Goal: Answer question/provide support

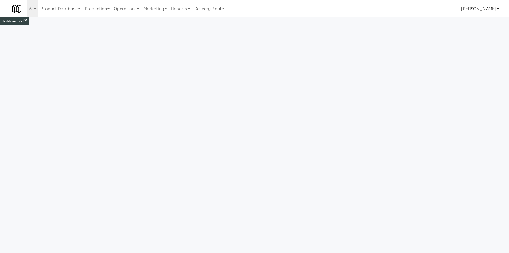
click at [479, 6] on link "[PERSON_NAME]" at bounding box center [480, 8] width 42 height 17
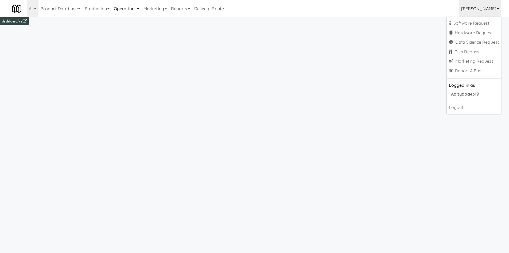
click at [127, 10] on link "Operations" at bounding box center [127, 8] width 30 height 17
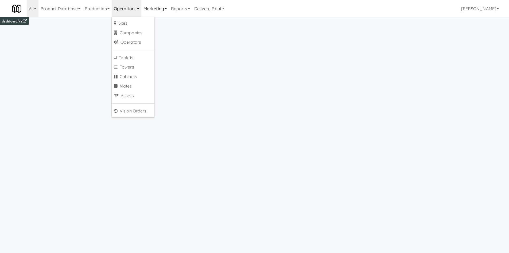
click at [155, 12] on link "Marketing" at bounding box center [155, 8] width 28 height 17
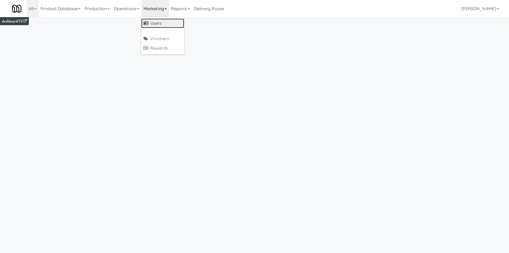
click at [155, 19] on link "Users" at bounding box center [162, 23] width 43 height 10
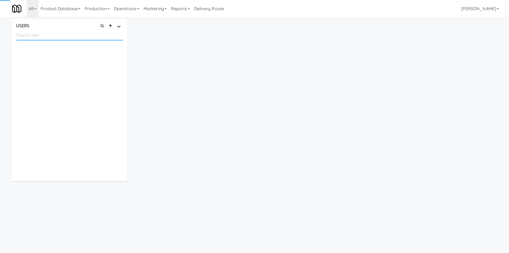
paste input "taejong.hwang+1@ingka.ikea.com"
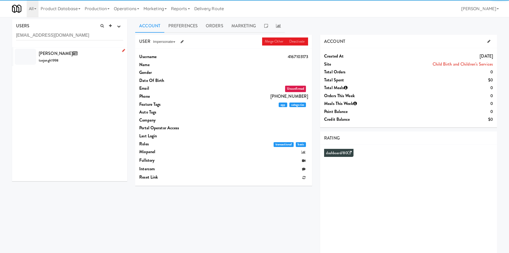
click at [88, 58] on div "Taejong Hwang taejongh1998" at bounding box center [81, 56] width 85 height 14
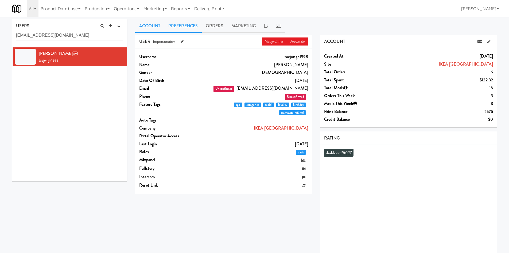
click at [186, 27] on link "Preferences" at bounding box center [182, 25] width 37 height 13
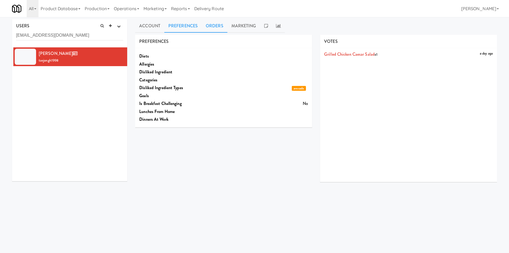
click at [226, 29] on link "Orders" at bounding box center [215, 25] width 26 height 13
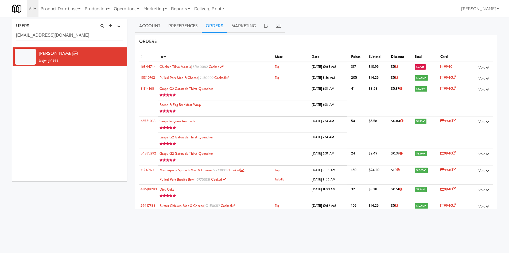
click at [226, 29] on link "Orders" at bounding box center [215, 25] width 26 height 13
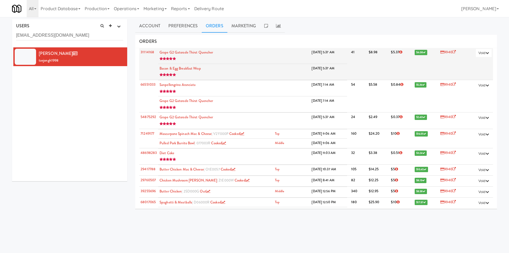
scroll to position [37, 0]
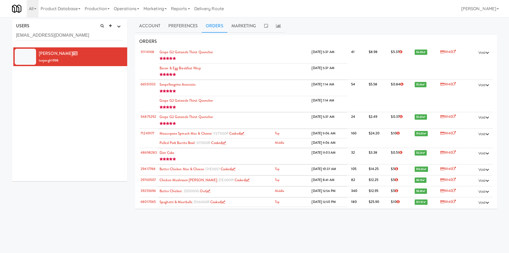
click at [46, 30] on div "USERS active Ordered this week Didn't order this week 1 this week 2 this week 3…" at bounding box center [69, 33] width 115 height 28
click at [42, 35] on input "taejong.hwang+1@ingka.ikea.com" at bounding box center [69, 35] width 107 height 10
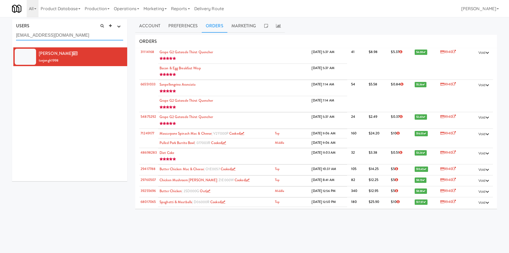
paste input "fredieg@gmail"
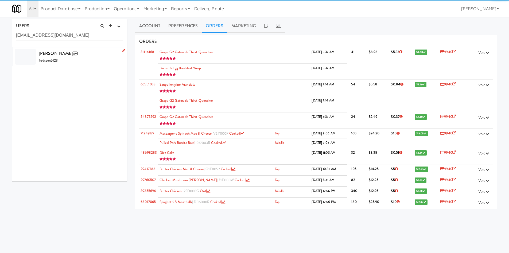
click at [99, 63] on div "Fred Ssonko fredsson5123" at bounding box center [81, 56] width 85 height 14
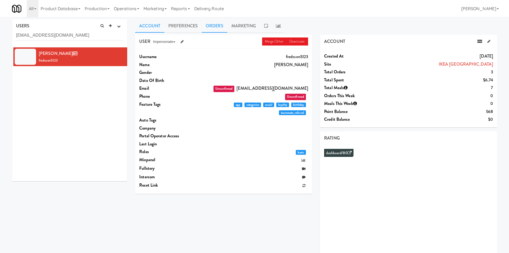
click at [206, 29] on link "Orders" at bounding box center [215, 25] width 26 height 13
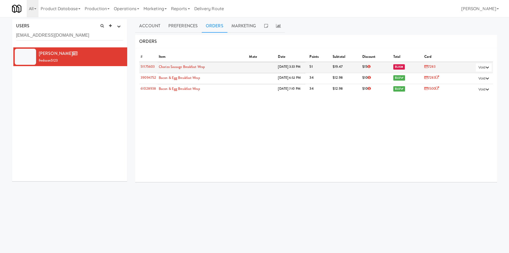
click at [427, 66] on link "7283" at bounding box center [431, 66] width 12 height 5
click at [425, 66] on link "7283" at bounding box center [431, 66] width 12 height 5
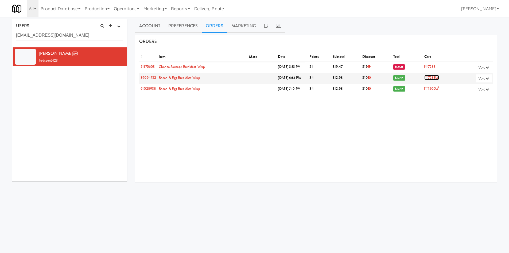
click at [436, 78] on icon at bounding box center [437, 77] width 3 height 3
click at [148, 26] on link "Account" at bounding box center [149, 25] width 29 height 13
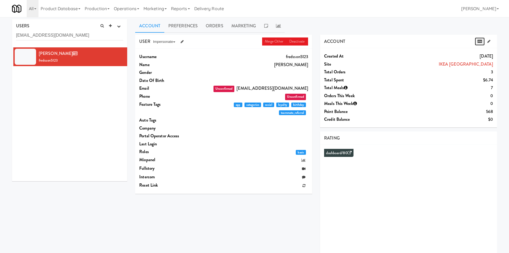
click at [482, 42] on icon at bounding box center [480, 41] width 5 height 3
click at [70, 41] on div "USERS active Ordered this week Didn't order this week 1 this week 2 this week 3…" at bounding box center [69, 33] width 115 height 28
click at [72, 38] on input "fredieg@gmail.com" at bounding box center [69, 35] width 107 height 10
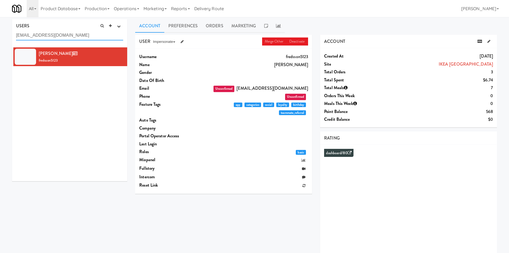
click at [72, 38] on input "fredieg@gmail.com" at bounding box center [69, 35] width 107 height 10
paste input "juicyj"
type input "juicyj@gmail.com"
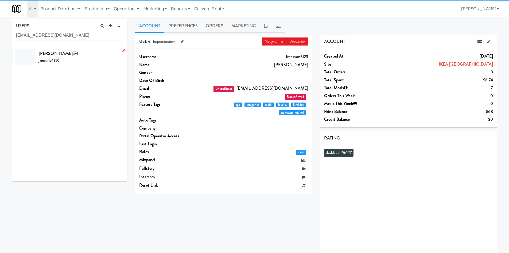
click at [99, 59] on div "James Nicholson jamesnic4350" at bounding box center [81, 56] width 85 height 14
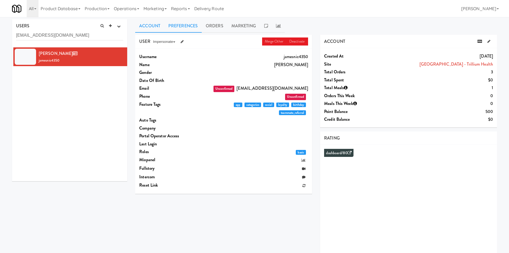
click at [190, 29] on link "Preferences" at bounding box center [182, 25] width 37 height 13
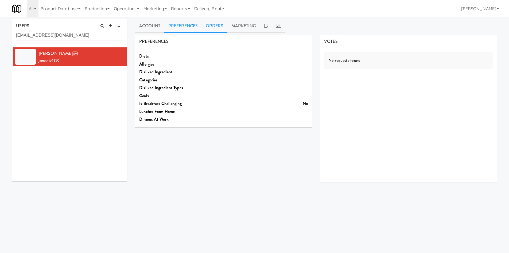
click at [214, 30] on link "Orders" at bounding box center [215, 25] width 26 height 13
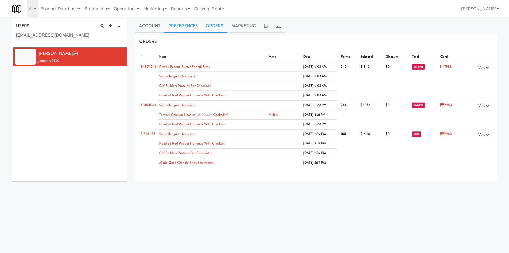
click at [186, 22] on link "Preferences" at bounding box center [182, 25] width 37 height 13
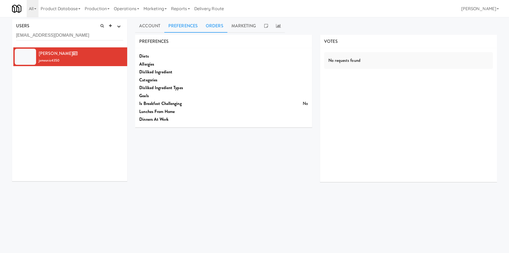
click at [223, 30] on link "Orders" at bounding box center [215, 25] width 26 height 13
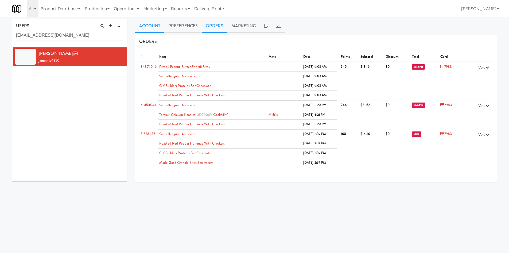
click at [155, 30] on link "Account" at bounding box center [149, 25] width 29 height 13
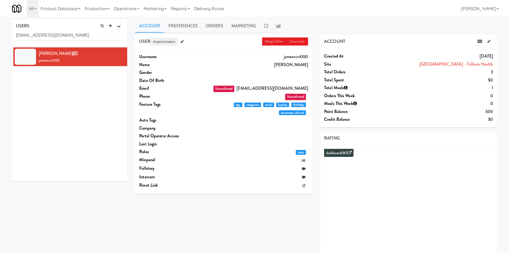
click at [166, 45] on button "Impersonate" at bounding box center [165, 42] width 28 height 8
click at [175, 51] on link "on App" at bounding box center [173, 52] width 45 height 10
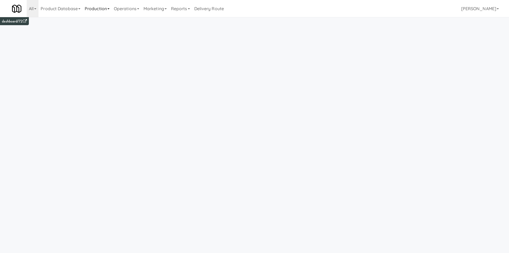
click at [106, 13] on link "Production" at bounding box center [97, 8] width 29 height 17
click at [128, 11] on link "Operations" at bounding box center [127, 8] width 30 height 17
click at [136, 78] on link "Cabinets" at bounding box center [133, 77] width 43 height 10
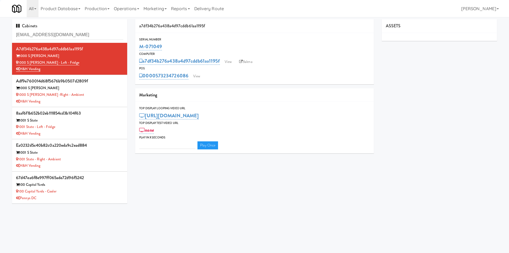
type input "elmnav@hotmail.com"
type input "3"
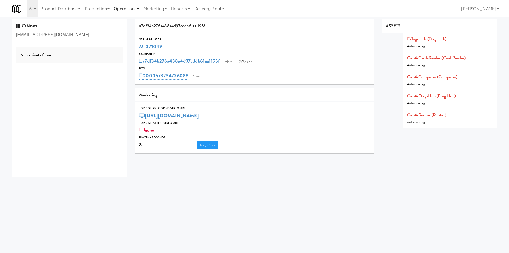
click at [137, 10] on link "Operations" at bounding box center [127, 8] width 30 height 17
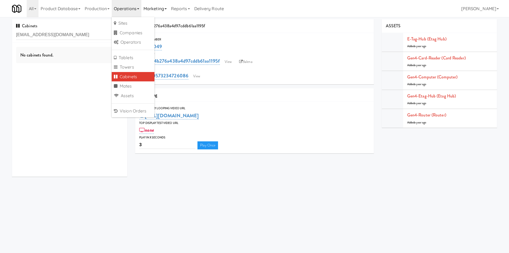
click at [150, 10] on link "Marketing" at bounding box center [155, 8] width 28 height 17
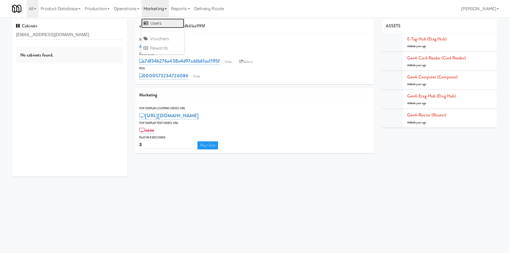
click at [156, 21] on link "Users" at bounding box center [162, 23] width 43 height 10
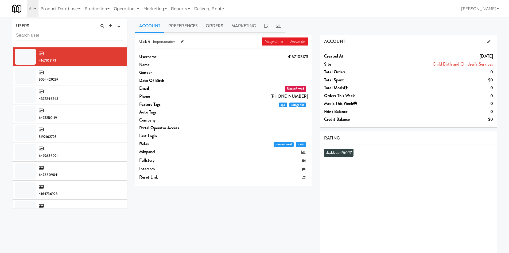
click at [97, 37] on input "text" at bounding box center [69, 35] width 107 height 10
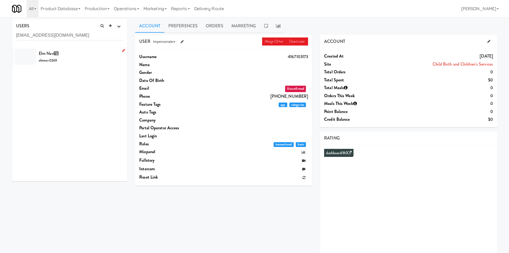
click at [93, 61] on div "Elm Nav elmnav0269" at bounding box center [81, 56] width 85 height 14
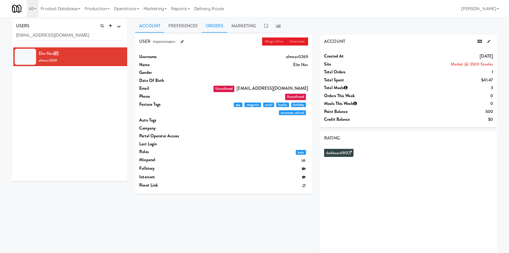
click at [214, 29] on link "Orders" at bounding box center [215, 25] width 26 height 13
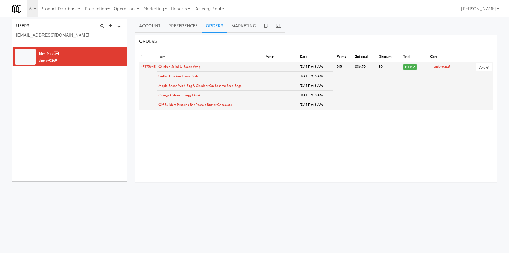
click at [404, 67] on span "$41.47" at bounding box center [411, 66] width 14 height 5
click at [432, 66] on link "unknown" at bounding box center [441, 66] width 20 height 5
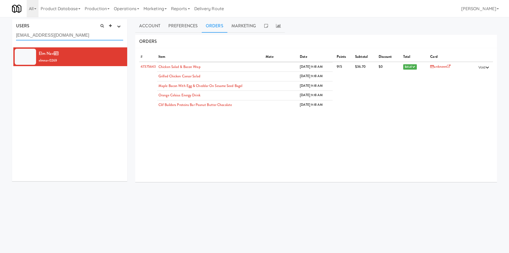
click at [76, 32] on input "elmnav@hotmail.com" at bounding box center [69, 35] width 107 height 10
paste input "atoosa.kazemi@ingka.ikea"
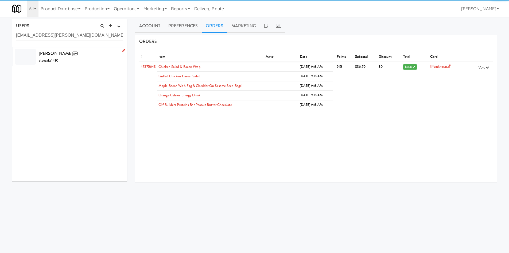
click at [95, 64] on li "Atoosa Kazemi atoosaka1410" at bounding box center [69, 56] width 115 height 19
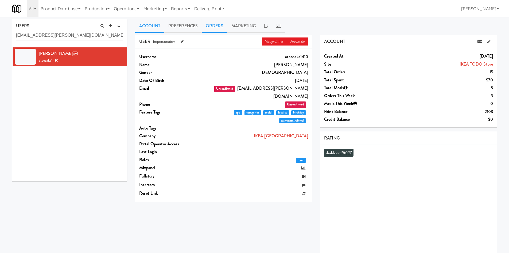
click at [222, 31] on link "Orders" at bounding box center [215, 25] width 26 height 13
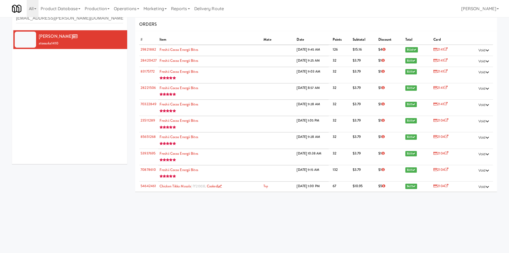
click at [86, 178] on div "USERS active Ordered this week Didn't order this week 1 this week 2 this week 3…" at bounding box center [254, 110] width 493 height 216
click at [82, 21] on input "atoosa.kazemi@ingka.ikea.com" at bounding box center [69, 18] width 107 height 10
paste input "ramdia.mooroe"
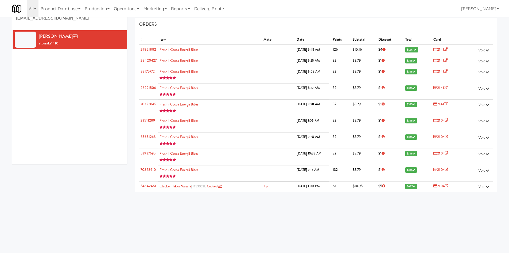
type input "ramdia.mooroe@ingka.ikea.com"
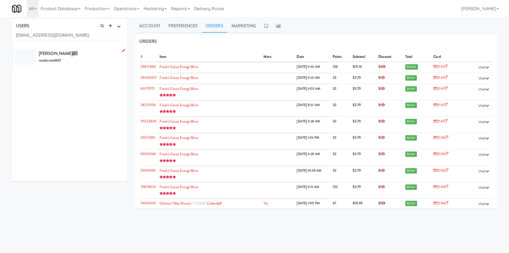
click at [90, 62] on div "Ramdia Mooroe ramdiamo4807" at bounding box center [81, 56] width 85 height 14
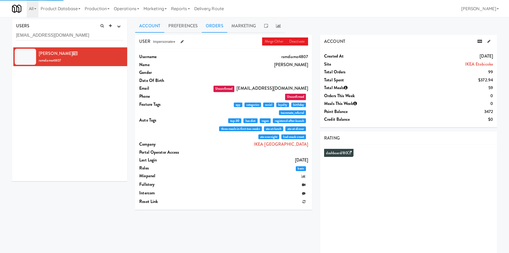
click at [209, 32] on link "Orders" at bounding box center [215, 25] width 26 height 13
